Goal: Task Accomplishment & Management: Manage account settings

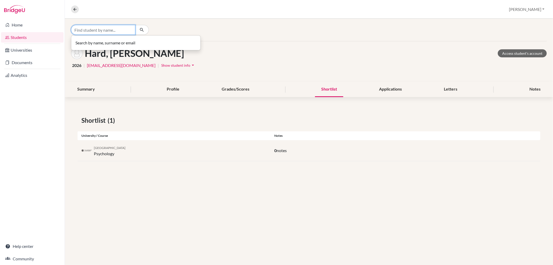
click at [84, 30] on input "Find student by name..." at bounding box center [103, 30] width 64 height 10
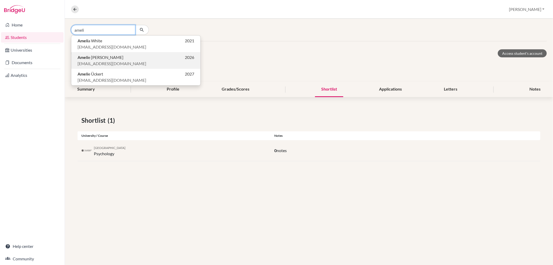
type input "ameli"
click at [106, 57] on p "Ameli e Berger 2026" at bounding box center [136, 57] width 117 height 6
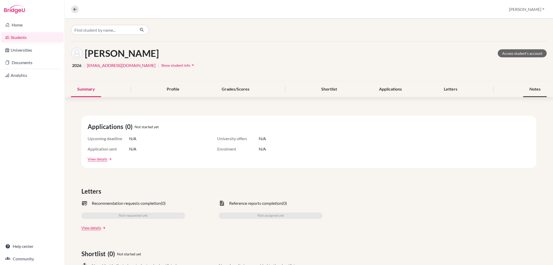
click at [536, 90] on div "Notes" at bounding box center [536, 89] width 24 height 15
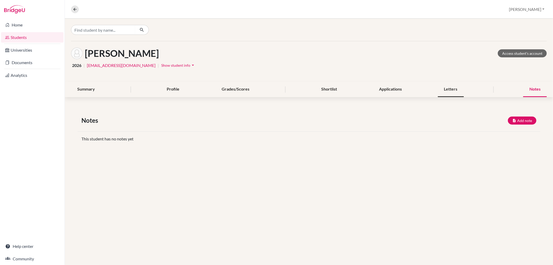
click at [450, 89] on div "Letters" at bounding box center [451, 89] width 26 height 15
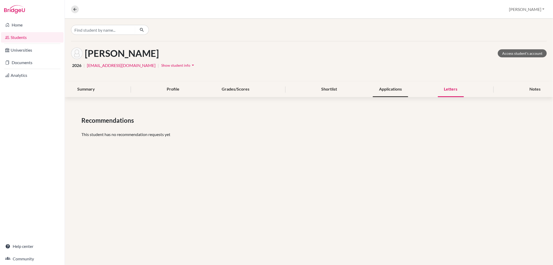
click at [395, 93] on div "Applications" at bounding box center [390, 89] width 35 height 15
click at [321, 92] on div "Shortlist" at bounding box center [329, 89] width 28 height 15
click at [173, 90] on div "Profile" at bounding box center [173, 89] width 25 height 15
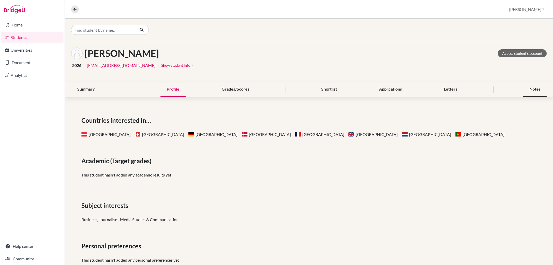
click at [539, 87] on div "Notes" at bounding box center [536, 89] width 24 height 15
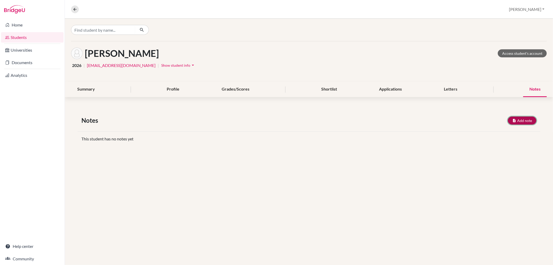
click at [531, 119] on button "Add note" at bounding box center [522, 120] width 29 height 8
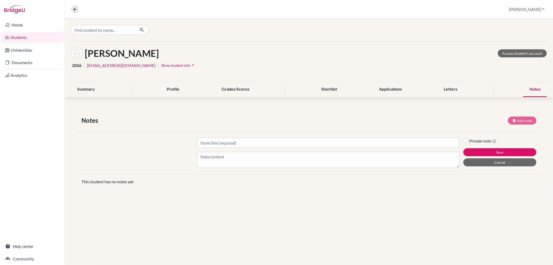
click at [538, 86] on div "Notes" at bounding box center [536, 89] width 24 height 15
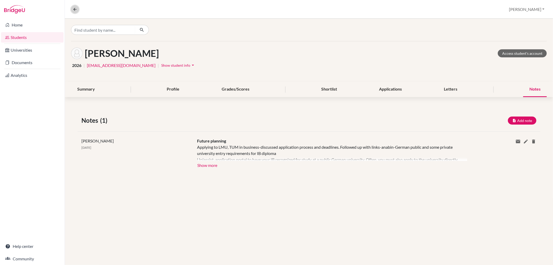
click at [76, 8] on icon at bounding box center [75, 9] width 5 height 5
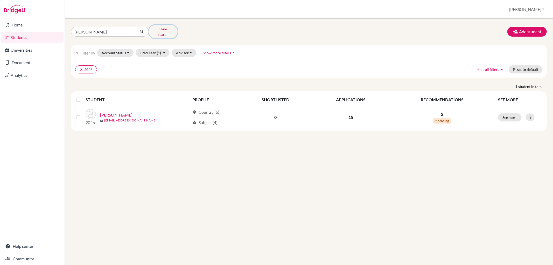
click at [156, 27] on button "Clear search" at bounding box center [163, 31] width 29 height 13
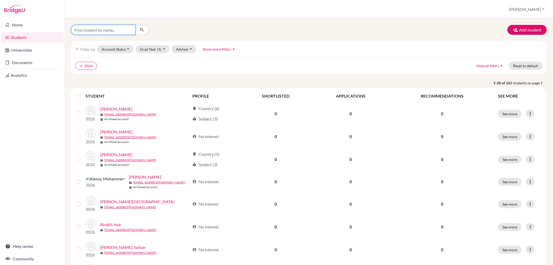
click at [88, 30] on input "Find student by name..." at bounding box center [103, 30] width 64 height 10
type input "fabian"
click at [140, 29] on icon "submit" at bounding box center [141, 29] width 5 height 5
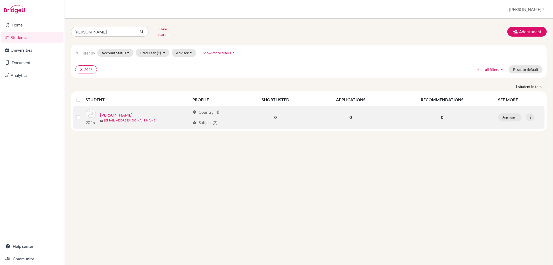
click at [127, 112] on link "Lehmann, Fabian" at bounding box center [116, 115] width 32 height 6
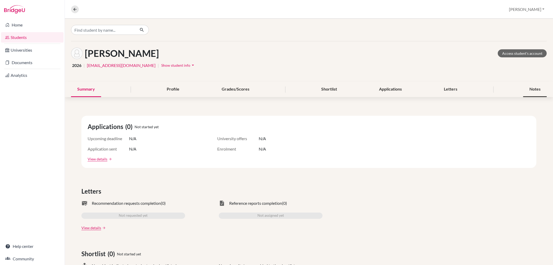
click at [533, 90] on div "Notes" at bounding box center [536, 89] width 24 height 15
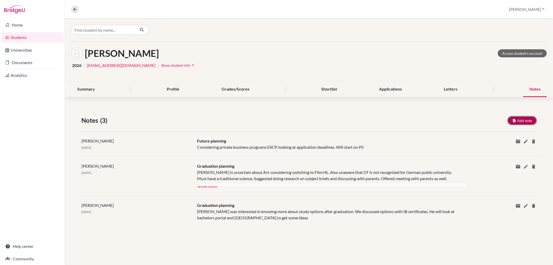
click at [518, 119] on button "Add note" at bounding box center [522, 120] width 29 height 8
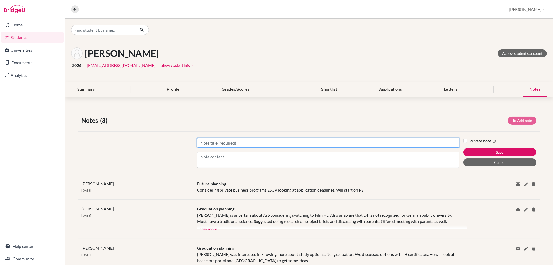
click at [282, 142] on input "Title" at bounding box center [328, 143] width 262 height 10
type input "Applications"
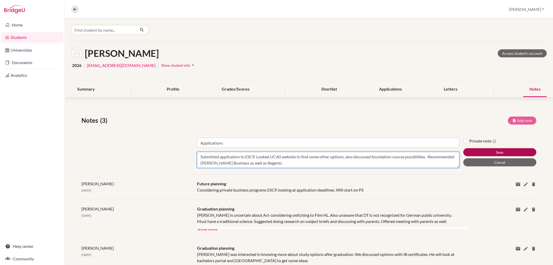
type textarea "Submitted application to ESCP. Looked UCAS website to find some other options, …"
click at [483, 148] on button "Save" at bounding box center [500, 152] width 73 height 8
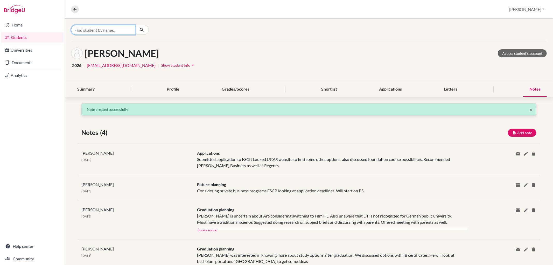
click at [107, 32] on input "Find student by name..." at bounding box center [103, 30] width 64 height 10
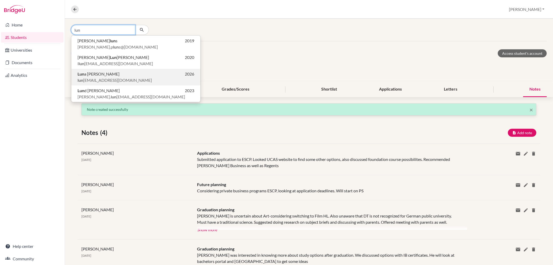
type input "lun"
click at [105, 74] on p "Lun a Michael 2026" at bounding box center [136, 74] width 117 height 6
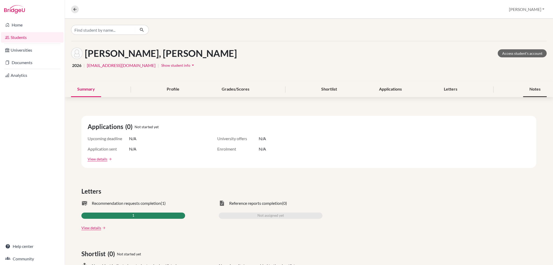
click at [533, 89] on div "Notes" at bounding box center [536, 89] width 24 height 15
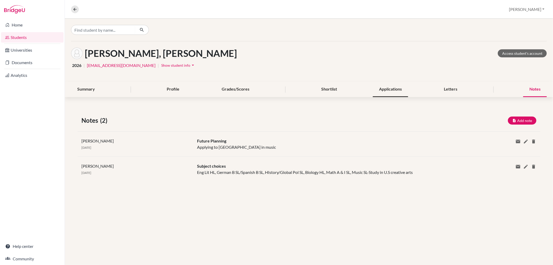
click at [389, 88] on div "Applications" at bounding box center [390, 89] width 35 height 15
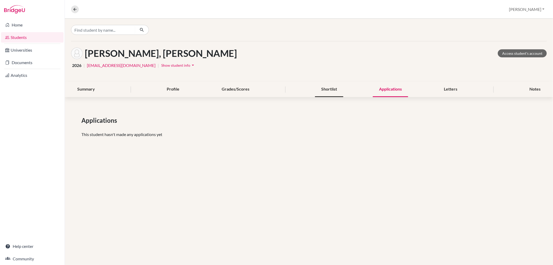
click at [329, 89] on div "Shortlist" at bounding box center [329, 89] width 28 height 15
click at [539, 88] on div "Notes" at bounding box center [536, 89] width 24 height 15
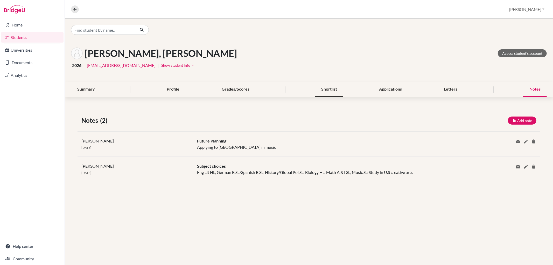
click at [333, 88] on div "Shortlist" at bounding box center [329, 89] width 28 height 15
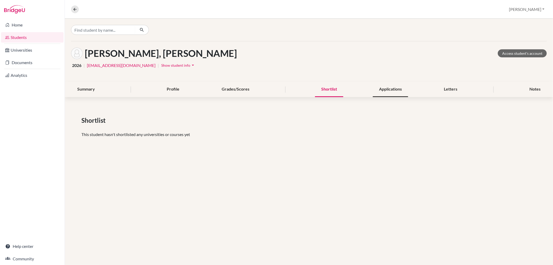
click at [394, 87] on div "Applications" at bounding box center [390, 89] width 35 height 15
click at [333, 87] on div "Shortlist" at bounding box center [329, 89] width 28 height 15
click at [452, 86] on div "Letters" at bounding box center [451, 89] width 26 height 15
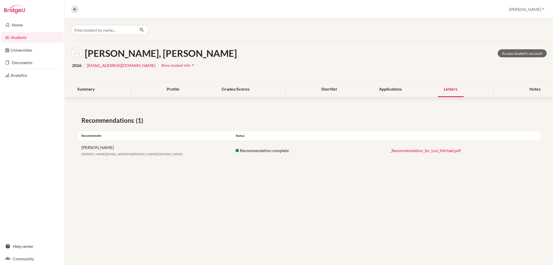
click at [430, 150] on link "_Recommendation_for_Lun_Michael.pdf" at bounding box center [425, 150] width 71 height 5
click at [403, 149] on link "_Recommendation_for_Lun_Michael.pdf" at bounding box center [425, 150] width 71 height 5
click at [442, 149] on link "_Recommendation_for_Lun_Michael.pdf" at bounding box center [425, 150] width 71 height 5
click at [13, 60] on link "Documents" at bounding box center [32, 62] width 63 height 10
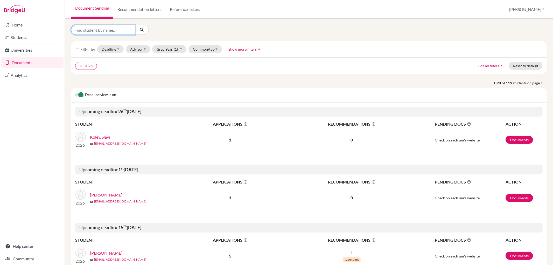
click at [92, 30] on input "Find student by name..." at bounding box center [103, 30] width 64 height 10
type input "luna"
click button "submit" at bounding box center [142, 30] width 14 height 10
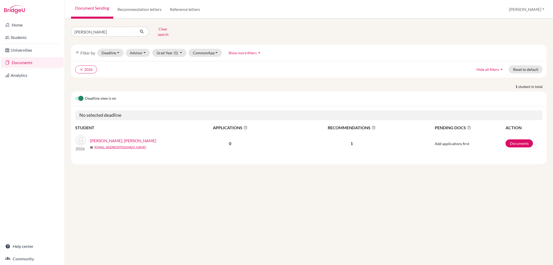
click at [101, 138] on link "Michael, Luna" at bounding box center [123, 141] width 66 height 6
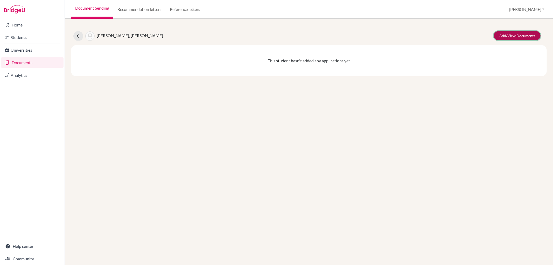
click at [507, 34] on link "Add/View Documents" at bounding box center [517, 35] width 47 height 9
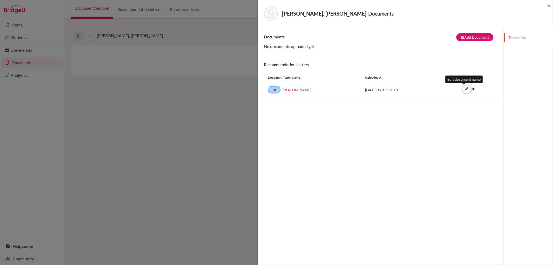
click at [464, 87] on icon "edit" at bounding box center [467, 89] width 8 height 8
click at [484, 87] on button "Cancel" at bounding box center [490, 90] width 20 height 7
click at [548, 5] on span "×" at bounding box center [549, 6] width 4 height 8
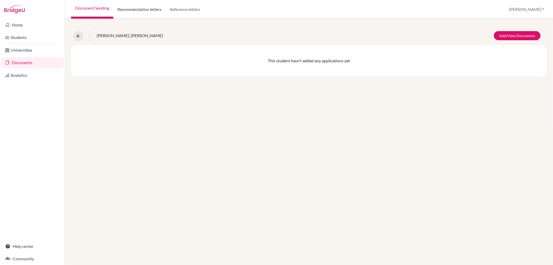
click at [145, 10] on link "Recommendation letters" at bounding box center [139, 9] width 52 height 19
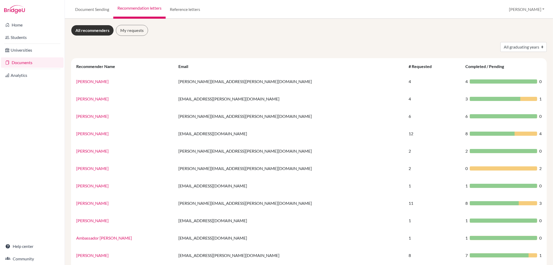
click at [42, 61] on link "Documents" at bounding box center [32, 62] width 63 height 10
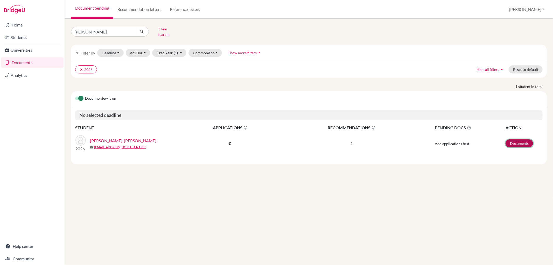
click at [520, 139] on link "Documents" at bounding box center [520, 143] width 28 height 8
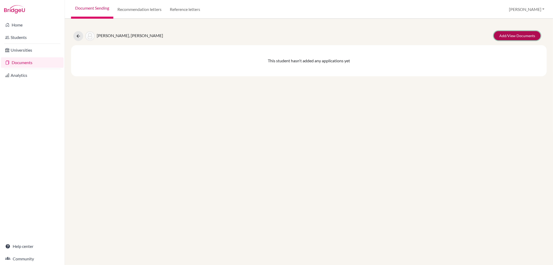
click at [509, 34] on link "Add/View Documents" at bounding box center [517, 35] width 47 height 9
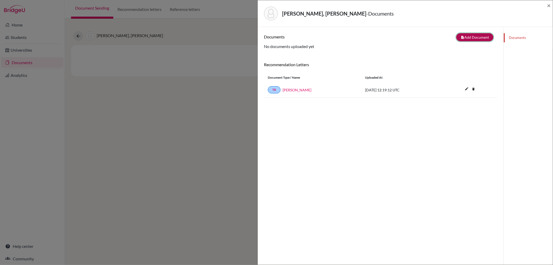
click at [475, 39] on button "note_add Add Document" at bounding box center [475, 37] width 37 height 8
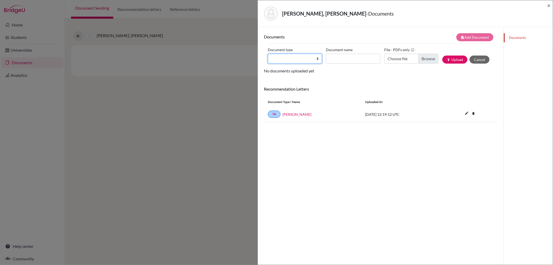
click at [318, 61] on select "Change explanation for Common App reports Counselor recommendation Internationa…" at bounding box center [295, 59] width 54 height 10
select select "5"
click at [268, 54] on select "Change explanation for Common App reports Counselor recommendation Internationa…" at bounding box center [295, 59] width 54 height 10
click at [339, 59] on input "Recommender's name" at bounding box center [353, 59] width 54 height 10
type input "Anna Kovacs"
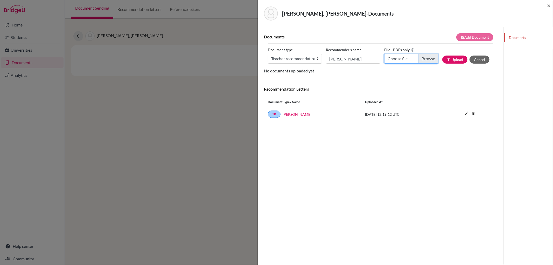
click at [422, 56] on input "Choose file" at bounding box center [411, 59] width 54 height 10
type input "C:\fakepath\_Recommendation for Lun Michael_A_Kovacs.pdf"
click at [455, 58] on button "publish Upload" at bounding box center [455, 60] width 25 height 8
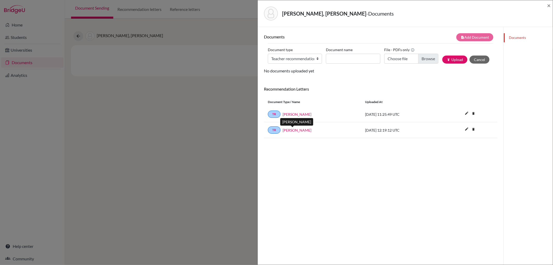
click at [299, 131] on link "Anna Kovacs" at bounding box center [297, 129] width 29 height 5
click at [470, 113] on icon "delete" at bounding box center [474, 113] width 8 height 8
click at [462, 142] on button "Delete" at bounding box center [457, 142] width 24 height 8
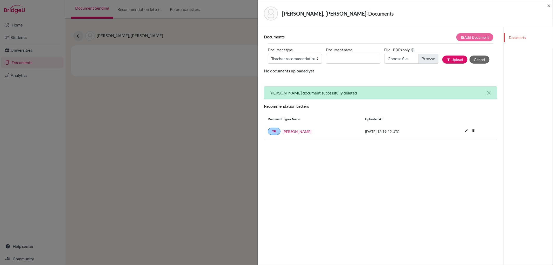
click at [76, 35] on div "Michael, Luna - Documents × Documents note_add Add Document Document type Chang…" at bounding box center [276, 132] width 553 height 265
click at [548, 4] on span "×" at bounding box center [549, 6] width 4 height 8
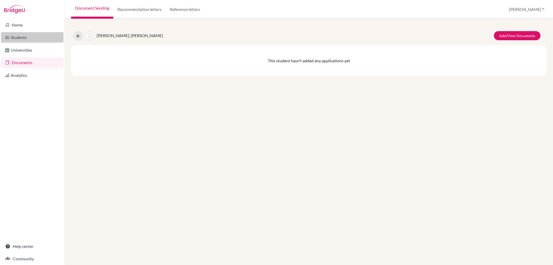
click at [30, 37] on link "Students" at bounding box center [32, 37] width 63 height 10
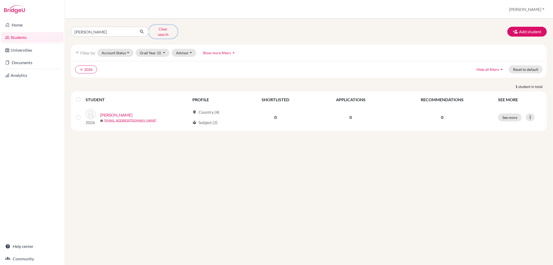
click at [164, 27] on button "Clear search" at bounding box center [163, 31] width 29 height 13
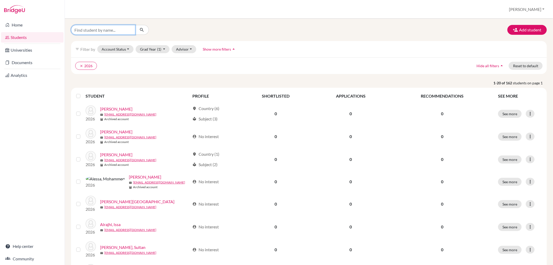
click at [101, 27] on input "Find student by name..." at bounding box center [103, 30] width 64 height 10
type input "gun"
click button "submit" at bounding box center [142, 30] width 14 height 10
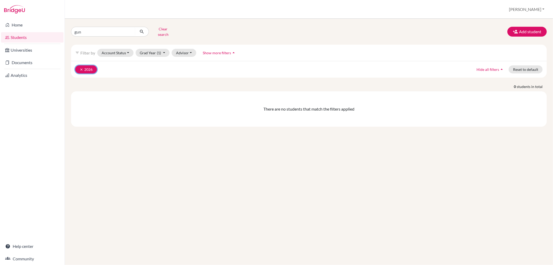
click at [85, 66] on button "clear 2026" at bounding box center [86, 69] width 22 height 8
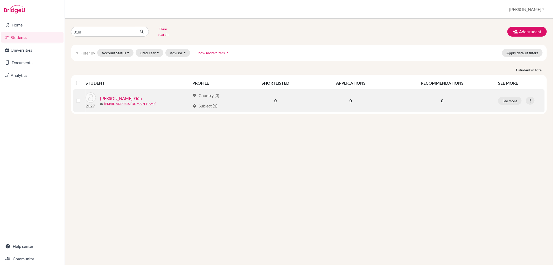
click at [121, 96] on link "[PERSON_NAME], Gün" at bounding box center [121, 98] width 42 height 6
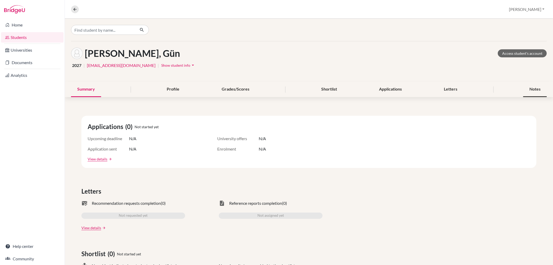
click at [530, 88] on div "Notes" at bounding box center [536, 89] width 24 height 15
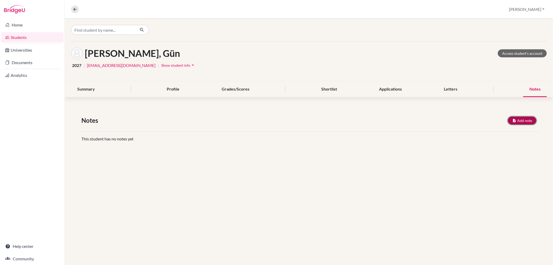
click at [517, 117] on button "Add note" at bounding box center [522, 120] width 29 height 8
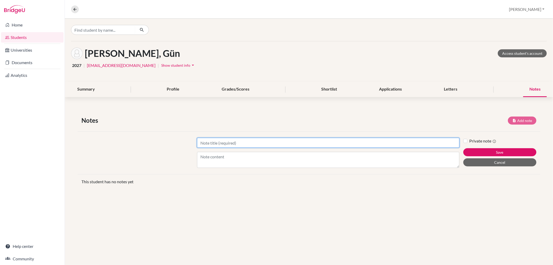
click at [214, 141] on input "Title" at bounding box center [328, 143] width 262 height 10
type input "Future planning"
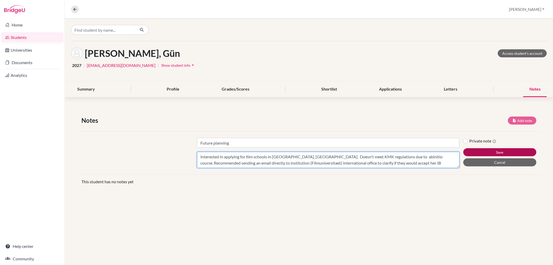
type textarea "Interested in applying for film schools in [GEOGRAPHIC_DATA], [GEOGRAPHIC_DATA]…"
click at [485, 151] on button "Save" at bounding box center [500, 152] width 73 height 8
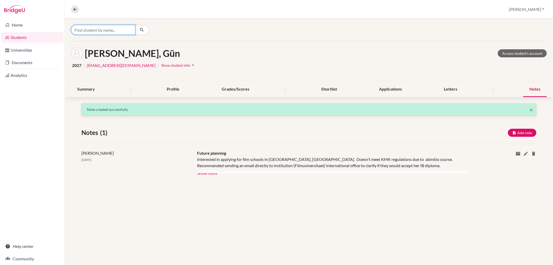
click at [129, 29] on input "Find student by name..." at bounding box center [103, 30] width 64 height 10
type input "cheong"
click at [156, 38] on p "[PERSON_NAME] [PERSON_NAME] 2026" at bounding box center [136, 41] width 117 height 6
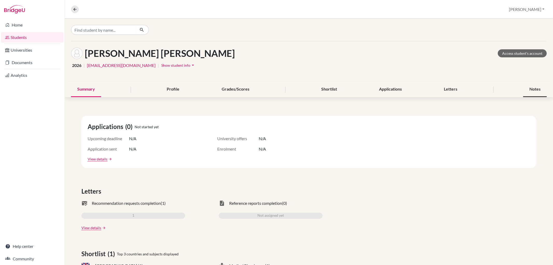
click at [526, 87] on div "Notes" at bounding box center [536, 89] width 24 height 15
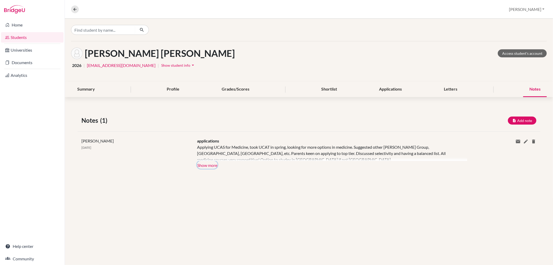
click at [215, 163] on button "Show more" at bounding box center [207, 165] width 20 height 8
click at [75, 9] on icon at bounding box center [75, 9] width 5 height 5
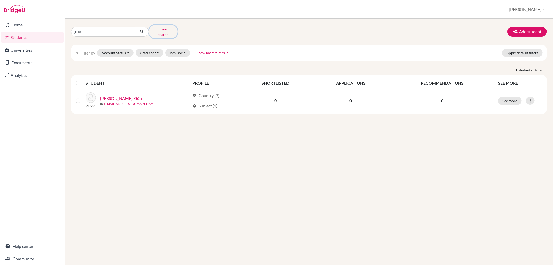
click at [164, 29] on button "Clear search" at bounding box center [163, 31] width 29 height 13
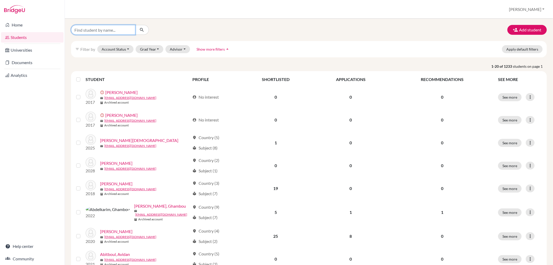
click at [114, 31] on input "Find student by name..." at bounding box center [103, 30] width 64 height 10
type input "[PERSON_NAME]"
click button "submit" at bounding box center [142, 30] width 14 height 10
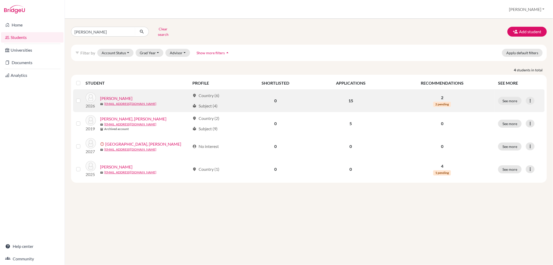
click at [110, 95] on link "[PERSON_NAME]" at bounding box center [116, 98] width 32 height 6
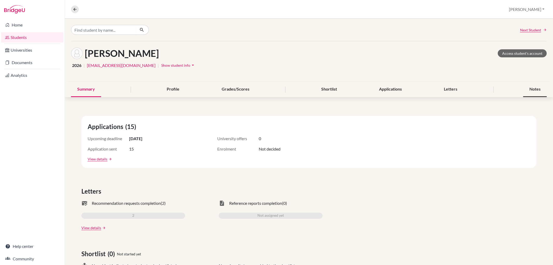
click at [537, 85] on div "Notes" at bounding box center [536, 89] width 24 height 15
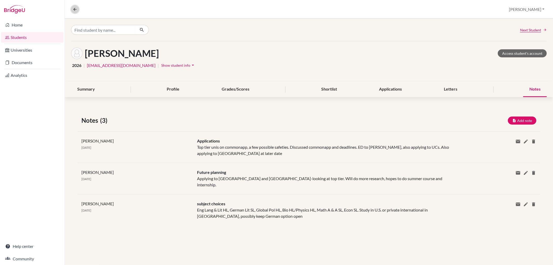
click at [77, 6] on button at bounding box center [75, 9] width 8 height 8
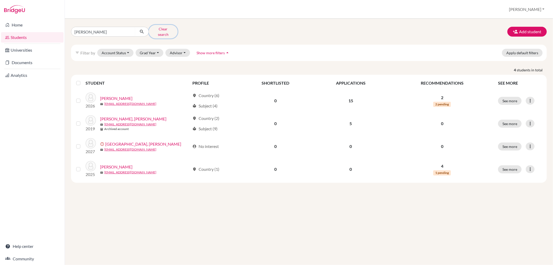
click at [162, 29] on button "Clear search" at bounding box center [163, 31] width 29 height 13
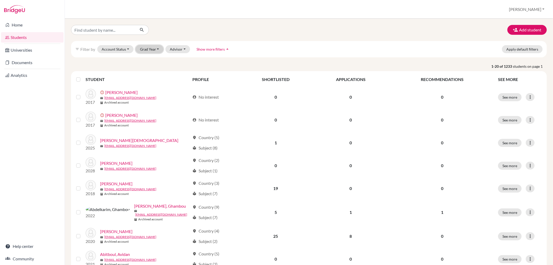
click at [152, 46] on button "Grad Year" at bounding box center [150, 49] width 28 height 8
click at [139, 118] on button "2026" at bounding box center [151, 118] width 31 height 8
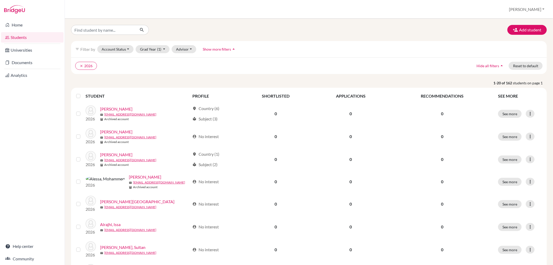
click at [216, 48] on span "Show more filters" at bounding box center [217, 49] width 28 height 4
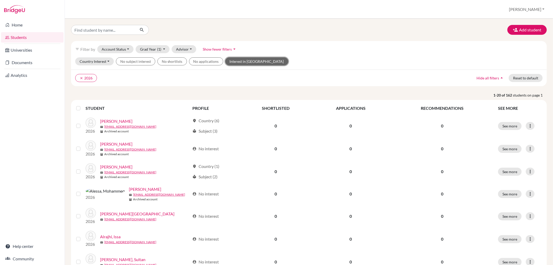
click at [240, 63] on button "Interest in [GEOGRAPHIC_DATA]" at bounding box center [256, 61] width 63 height 8
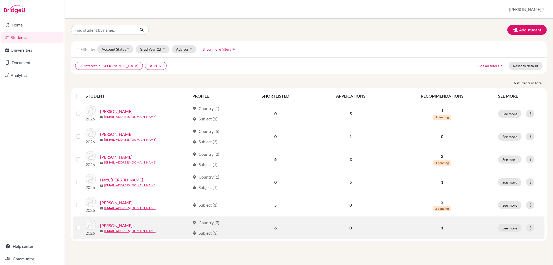
click at [121, 224] on link "[PERSON_NAME]" at bounding box center [116, 225] width 32 height 6
click at [119, 224] on link "[PERSON_NAME]" at bounding box center [116, 225] width 32 height 6
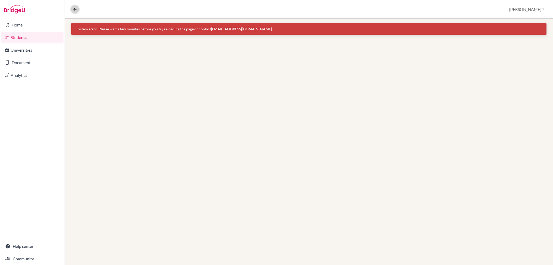
click at [74, 9] on icon at bounding box center [75, 9] width 5 height 5
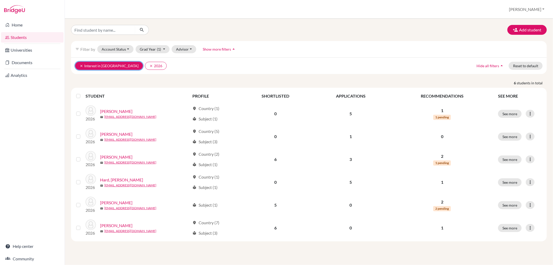
click at [107, 66] on button "clear Interest in [GEOGRAPHIC_DATA]" at bounding box center [109, 66] width 68 height 8
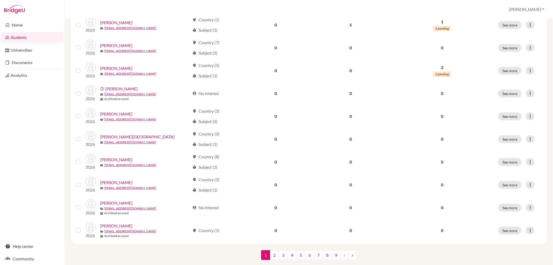
scroll to position [329, 0]
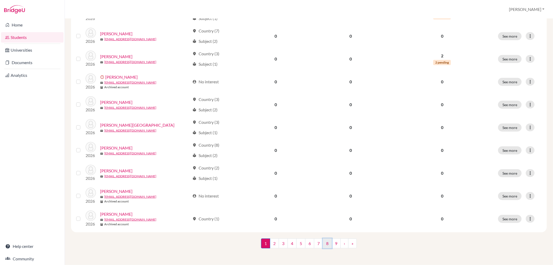
click at [324, 243] on link "8" at bounding box center [327, 243] width 9 height 10
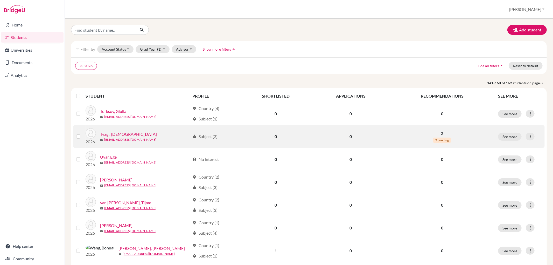
click at [106, 133] on link "Tyagi, [DEMOGRAPHIC_DATA]" at bounding box center [128, 134] width 57 height 6
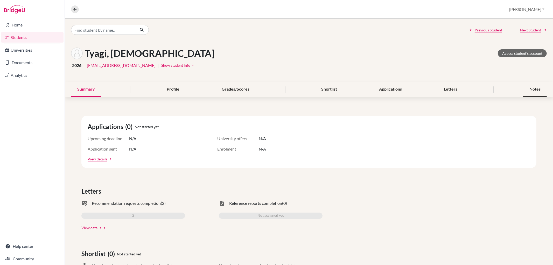
click at [530, 90] on div "Notes" at bounding box center [536, 89] width 24 height 15
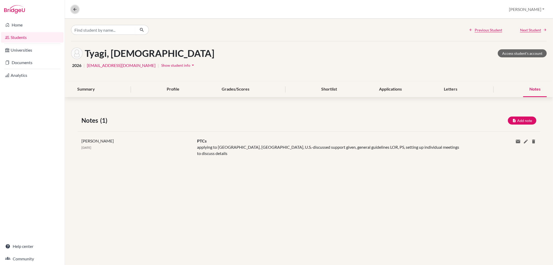
click at [74, 9] on icon at bounding box center [75, 9] width 5 height 5
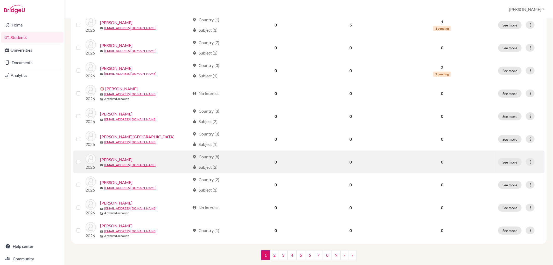
scroll to position [329, 0]
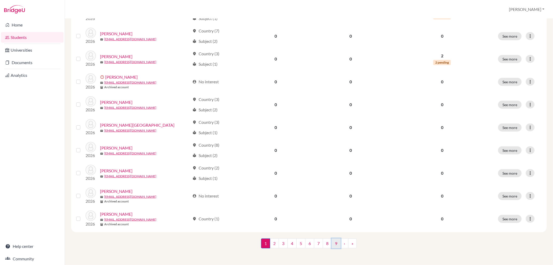
click at [335, 243] on link "9" at bounding box center [336, 243] width 9 height 10
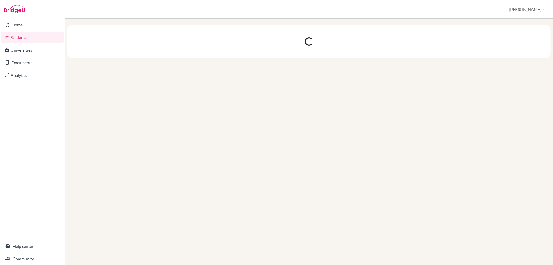
scroll to position [0, 0]
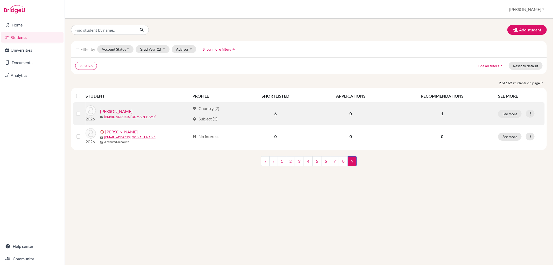
click at [121, 110] on link "[PERSON_NAME]" at bounding box center [116, 111] width 32 height 6
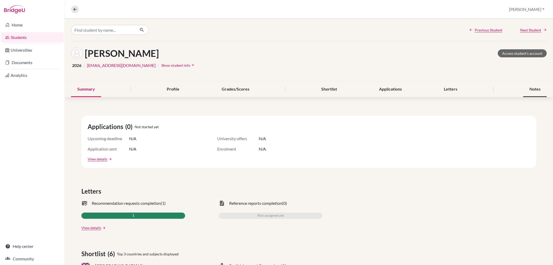
click at [529, 89] on div "Notes" at bounding box center [536, 89] width 24 height 15
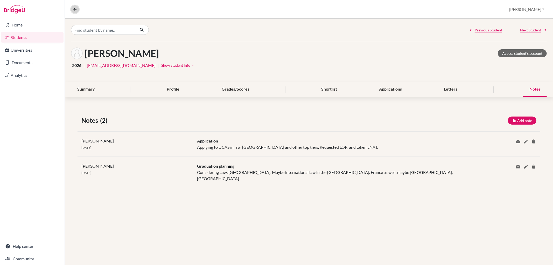
click at [76, 11] on icon at bounding box center [75, 9] width 5 height 5
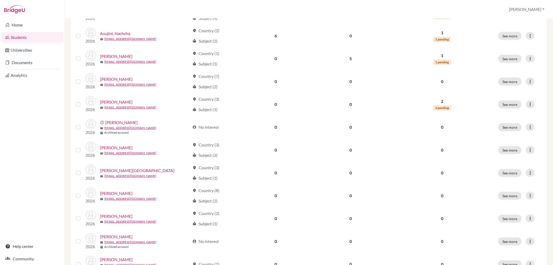
scroll to position [329, 0]
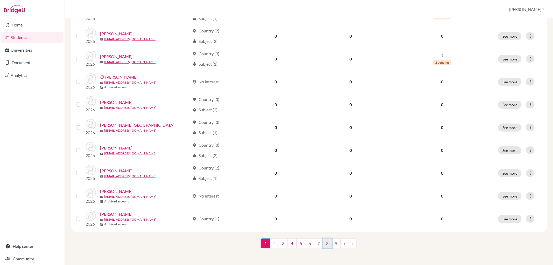
click at [323, 243] on link "8" at bounding box center [327, 243] width 9 height 10
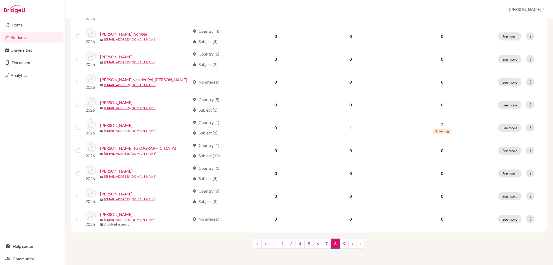
scroll to position [329, 0]
click at [326, 243] on link "7" at bounding box center [326, 243] width 9 height 10
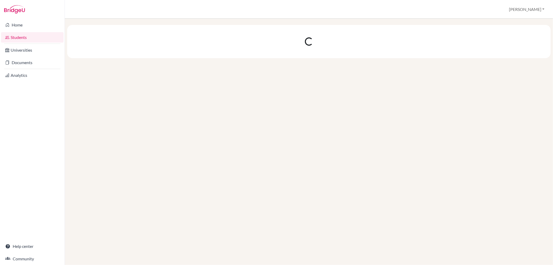
scroll to position [0, 0]
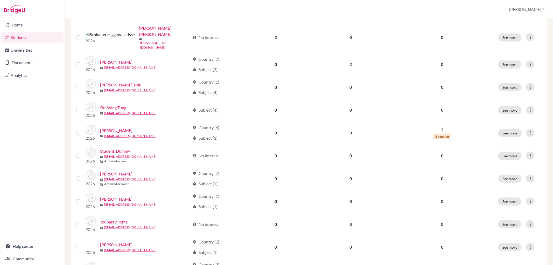
scroll to position [317, 0]
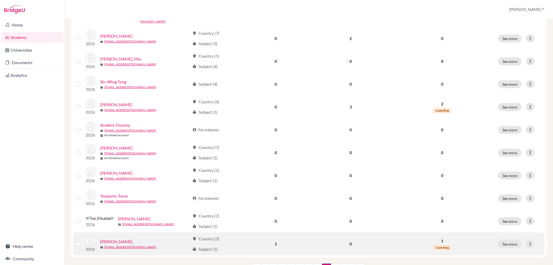
click at [109, 238] on link "[PERSON_NAME]" at bounding box center [116, 241] width 32 height 6
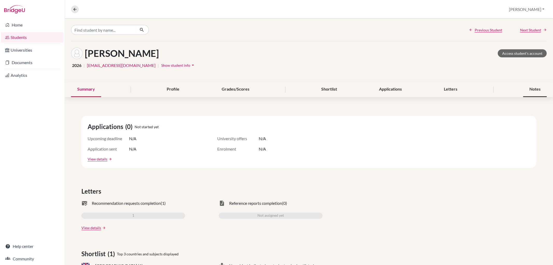
click at [532, 90] on div "Notes" at bounding box center [536, 89] width 24 height 15
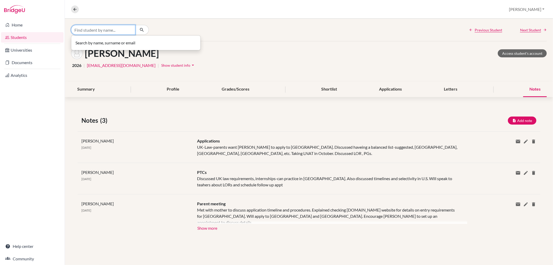
click at [120, 31] on input "Find student by name..." at bounding box center [103, 30] width 64 height 10
type input "tse"
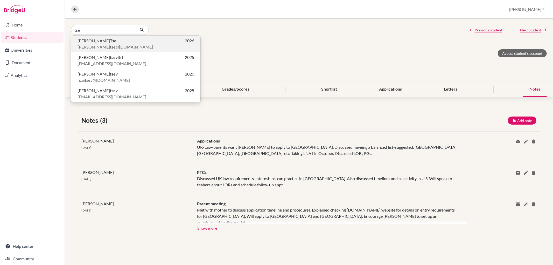
click at [103, 43] on p "[PERSON_NAME] 2026" at bounding box center [136, 41] width 117 height 6
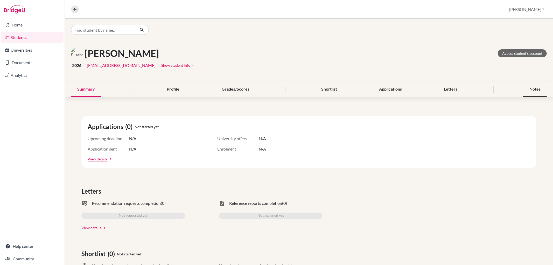
click at [527, 88] on div "Notes" at bounding box center [536, 89] width 24 height 15
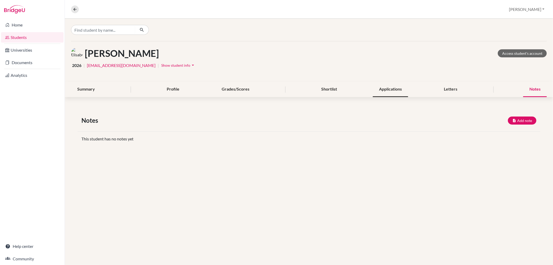
click at [382, 91] on div "Applications" at bounding box center [390, 89] width 35 height 15
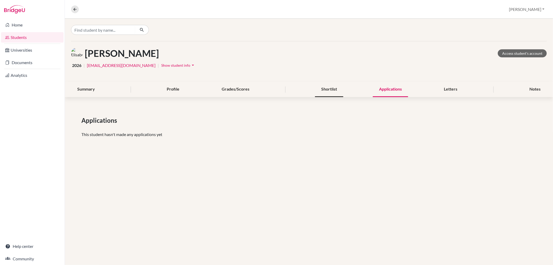
click at [334, 84] on div "Shortlist" at bounding box center [329, 89] width 28 height 15
